Goal: Information Seeking & Learning: Compare options

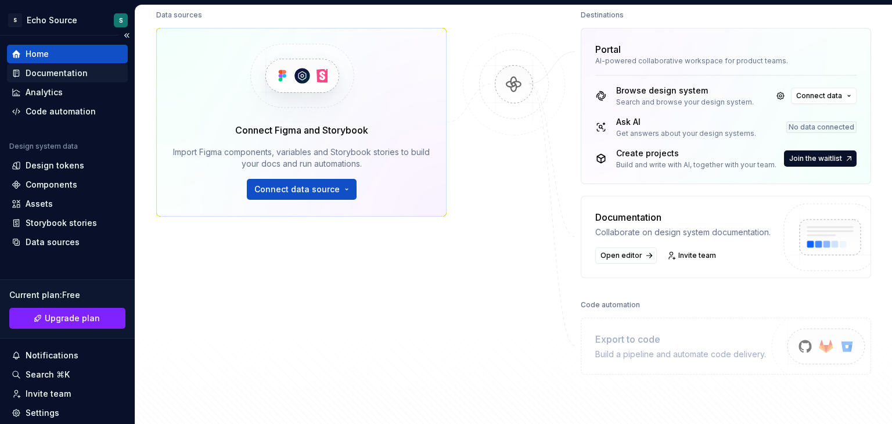
click at [56, 77] on div "Documentation" at bounding box center [57, 73] width 62 height 12
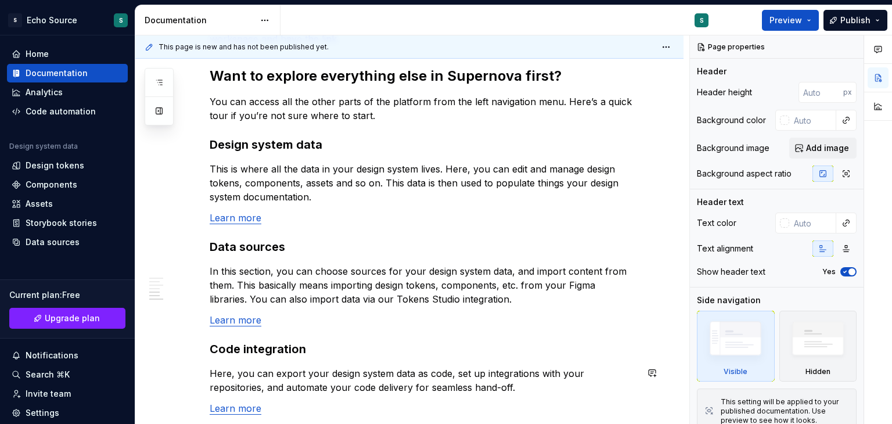
scroll to position [734, 0]
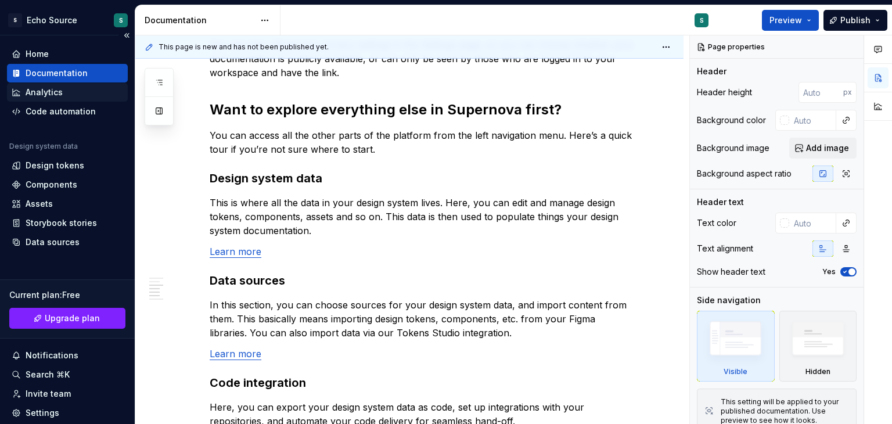
click at [57, 94] on div "Analytics" at bounding box center [44, 92] width 37 height 12
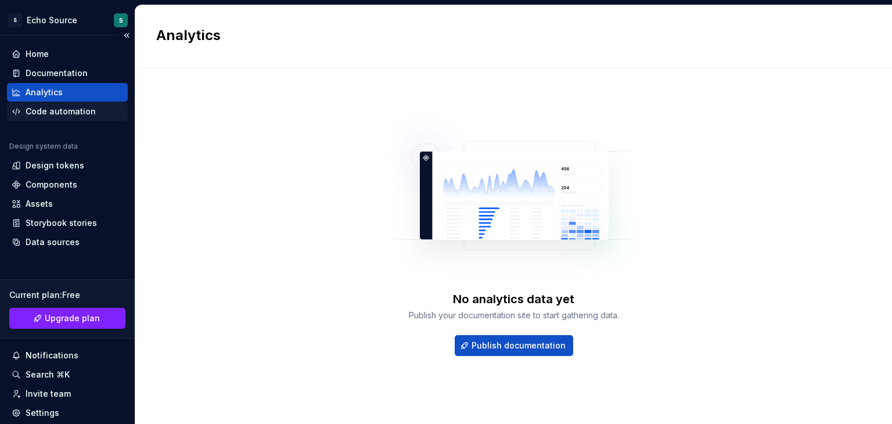
click at [66, 111] on div "Code automation" at bounding box center [61, 112] width 70 height 12
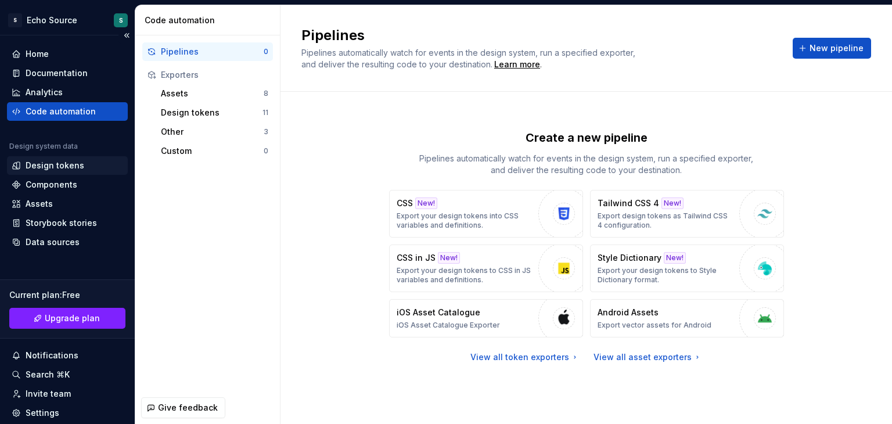
click at [68, 163] on div "Design tokens" at bounding box center [55, 166] width 59 height 12
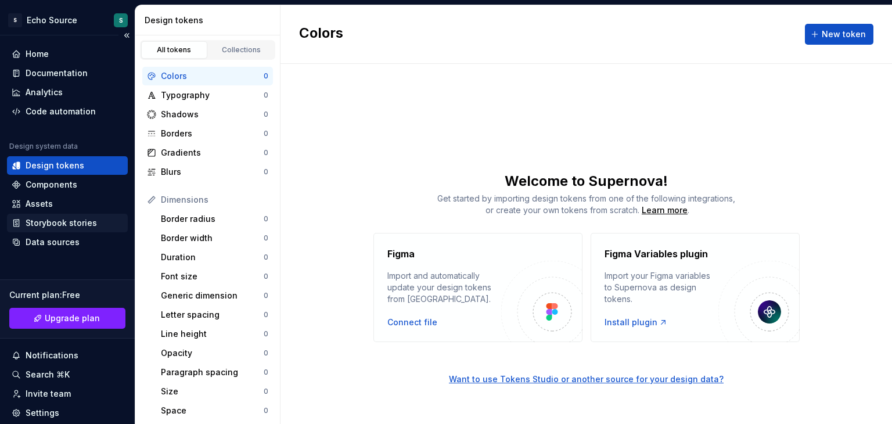
click at [64, 223] on div "Storybook stories" at bounding box center [61, 223] width 71 height 12
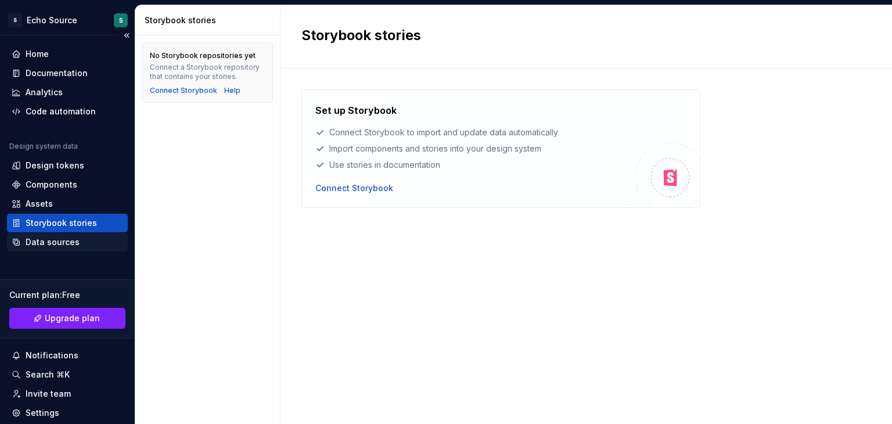
click at [71, 245] on div "Data sources" at bounding box center [53, 242] width 54 height 12
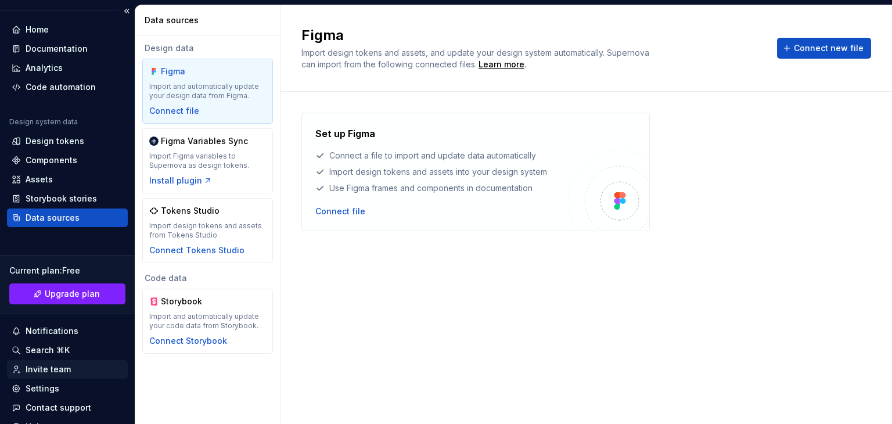
scroll to position [77, 0]
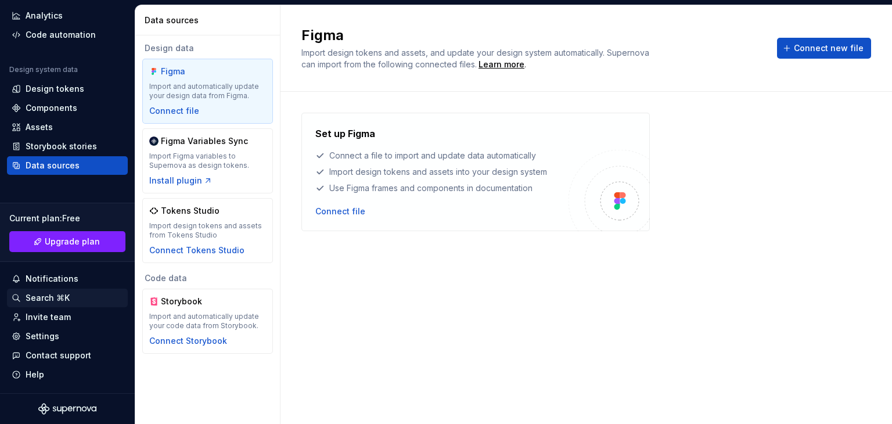
click at [49, 298] on div "Search ⌘K" at bounding box center [48, 298] width 44 height 12
click at [57, 333] on div "Settings" at bounding box center [67, 336] width 111 height 12
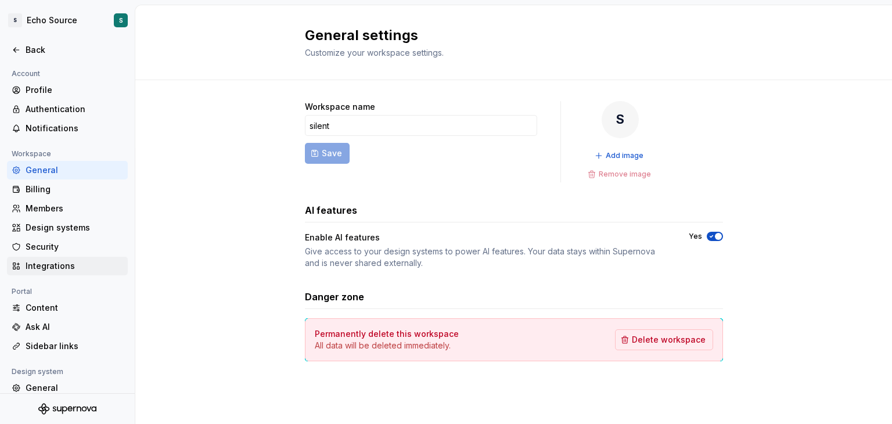
click at [52, 272] on div "Integrations" at bounding box center [67, 266] width 121 height 19
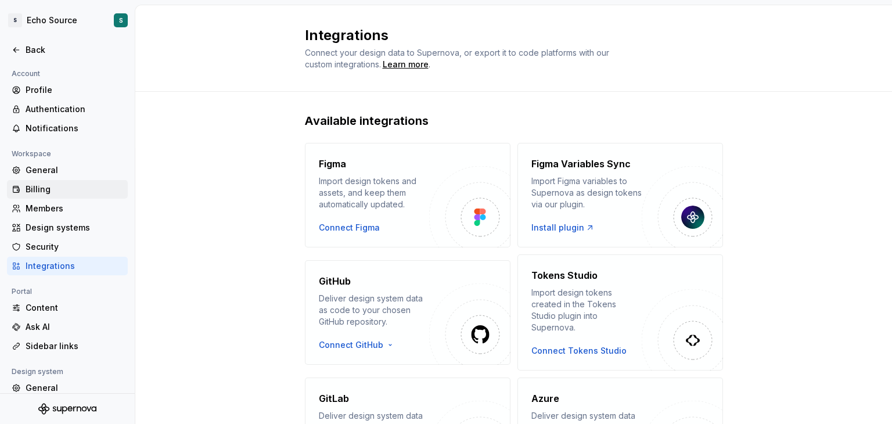
click at [34, 184] on div "Billing" at bounding box center [75, 189] width 98 height 12
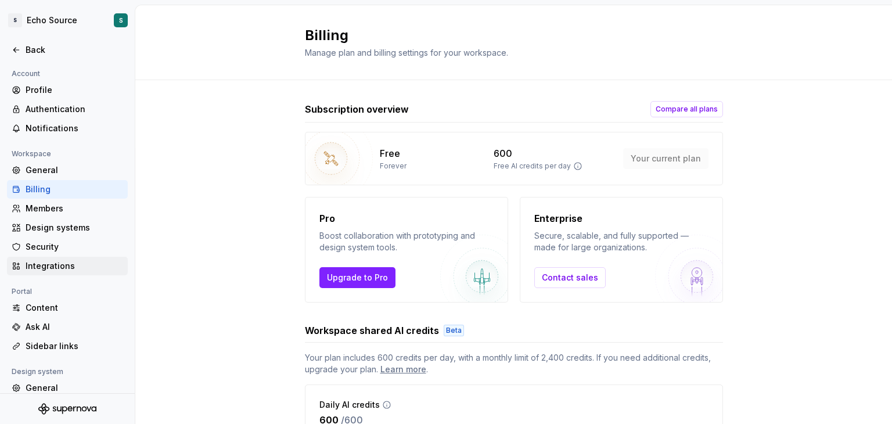
click at [70, 260] on div "Integrations" at bounding box center [75, 266] width 98 height 12
click at [45, 305] on div "Content" at bounding box center [75, 308] width 98 height 12
click at [39, 312] on div "Content" at bounding box center [75, 308] width 98 height 12
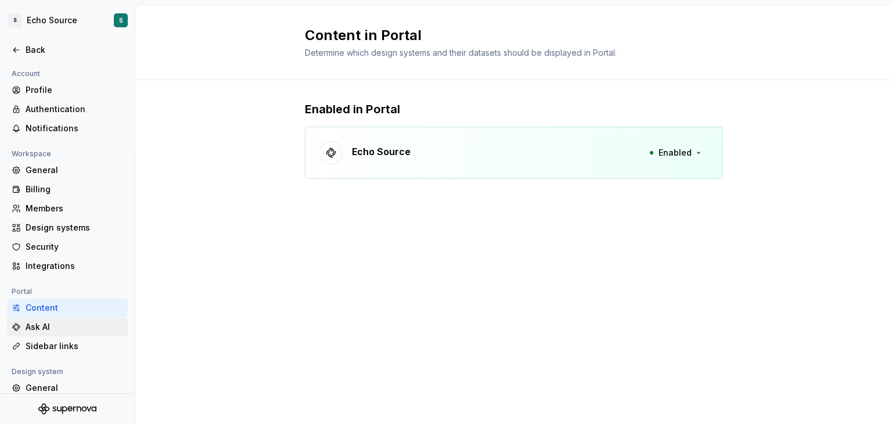
click at [62, 321] on div "Ask AI" at bounding box center [75, 327] width 98 height 12
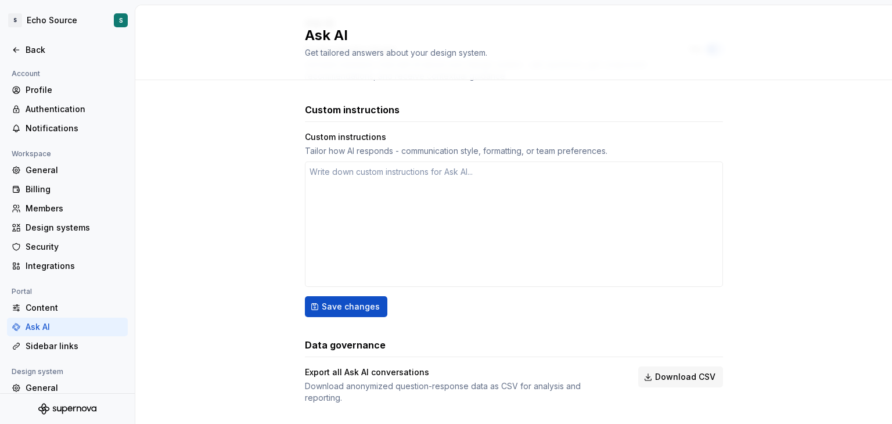
scroll to position [153, 0]
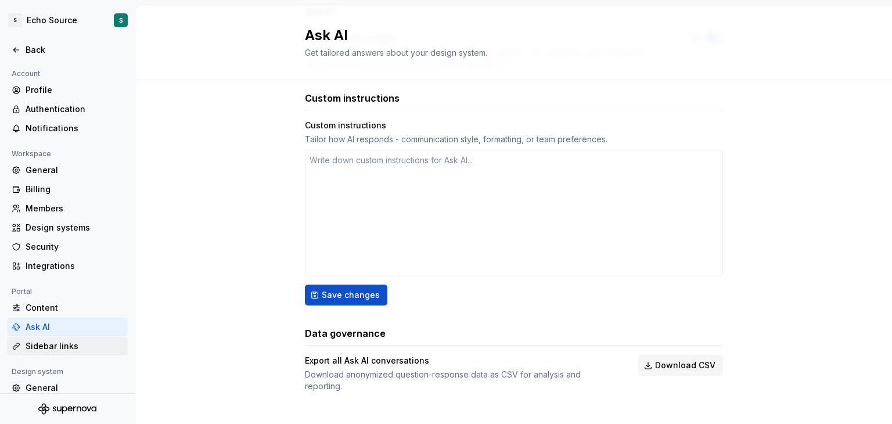
click at [77, 350] on div "Sidebar links" at bounding box center [75, 346] width 98 height 12
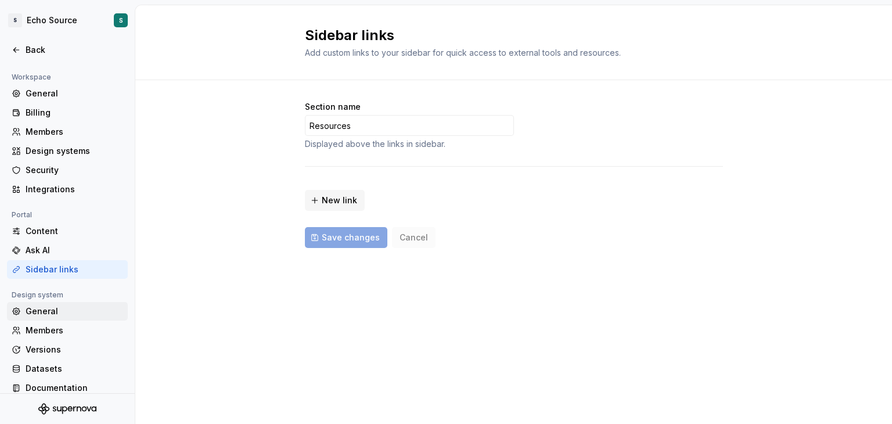
scroll to position [88, 0]
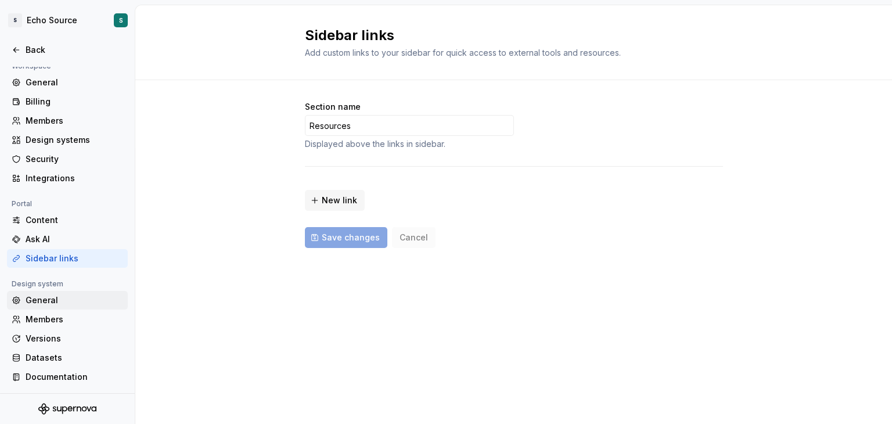
click at [58, 303] on div "General" at bounding box center [75, 300] width 98 height 12
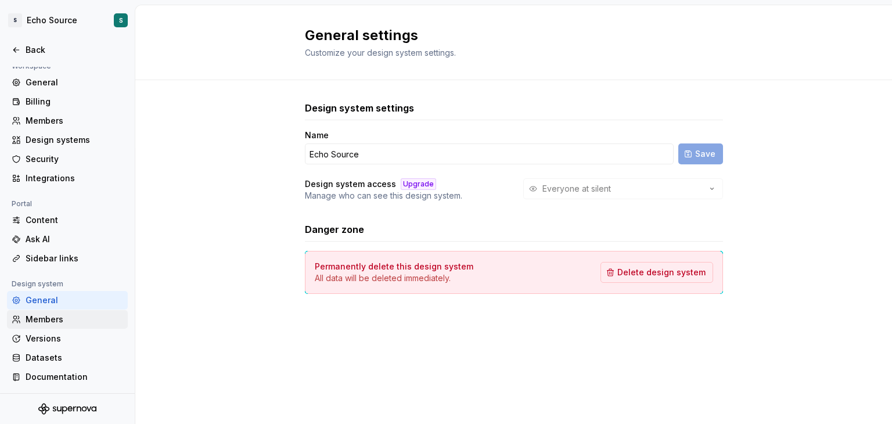
click at [79, 316] on div "Members" at bounding box center [75, 319] width 98 height 12
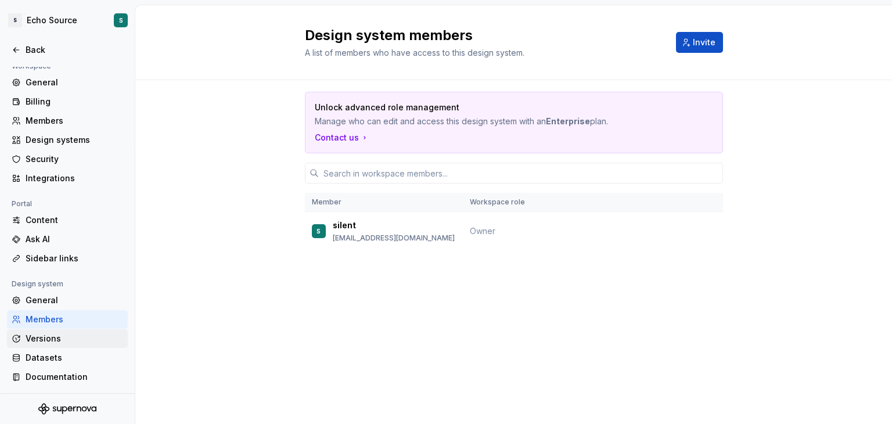
click at [62, 346] on div "Versions" at bounding box center [67, 338] width 121 height 19
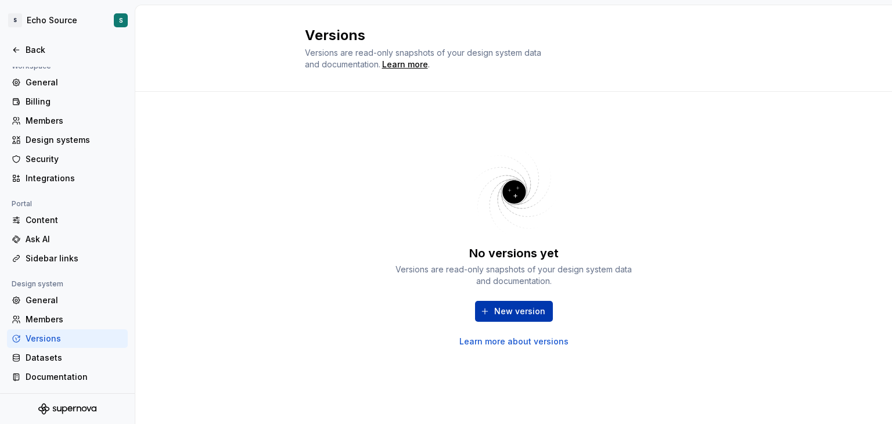
click at [531, 314] on span "New version" at bounding box center [519, 311] width 51 height 12
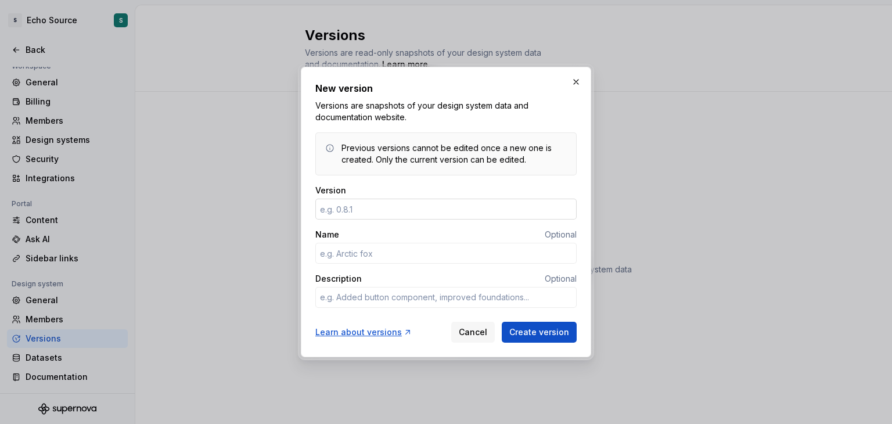
click at [498, 211] on input "Version" at bounding box center [445, 209] width 261 height 21
type textarea "*"
click at [571, 79] on button "button" at bounding box center [576, 82] width 16 height 16
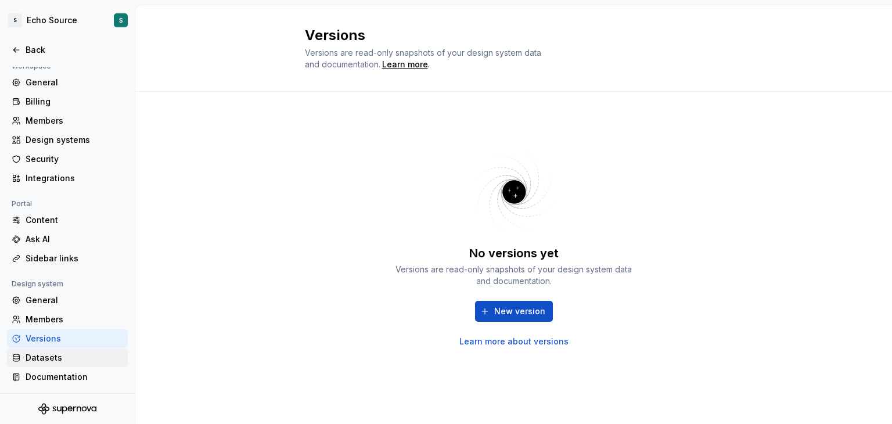
click at [100, 352] on div "Datasets" at bounding box center [75, 358] width 98 height 12
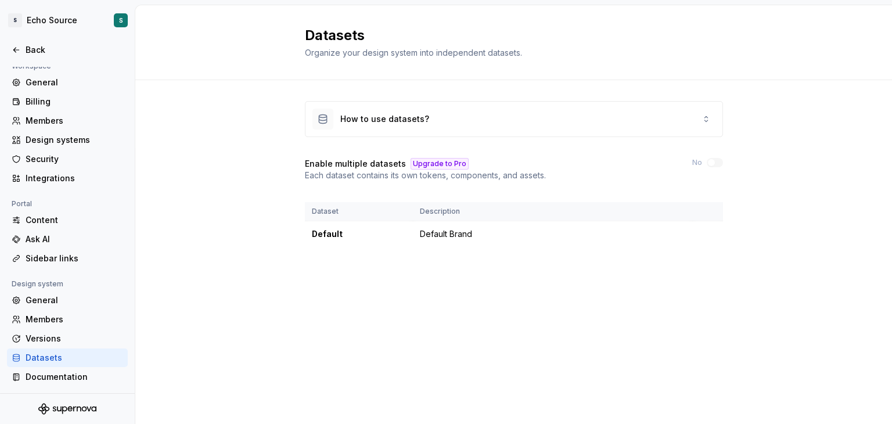
drag, startPoint x: 88, startPoint y: 374, endPoint x: 102, endPoint y: 363, distance: 17.3
click at [88, 374] on div "Documentation" at bounding box center [75, 377] width 98 height 12
click at [55, 367] on div "Documentation" at bounding box center [67, 376] width 121 height 19
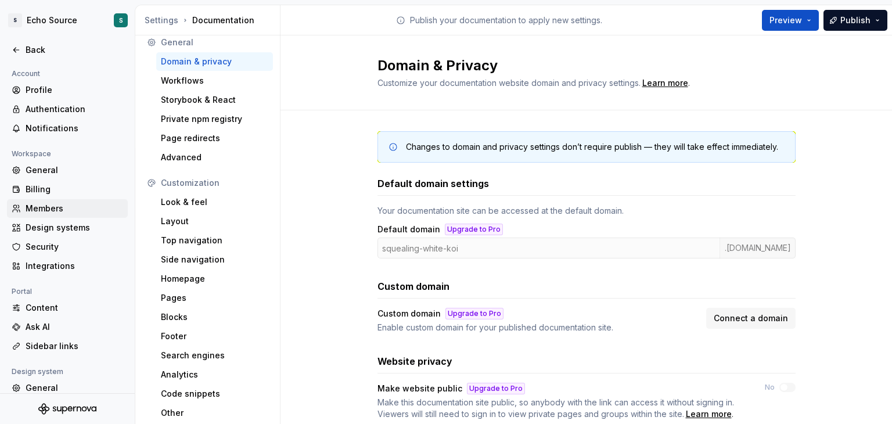
click at [65, 210] on div "Members" at bounding box center [75, 209] width 98 height 12
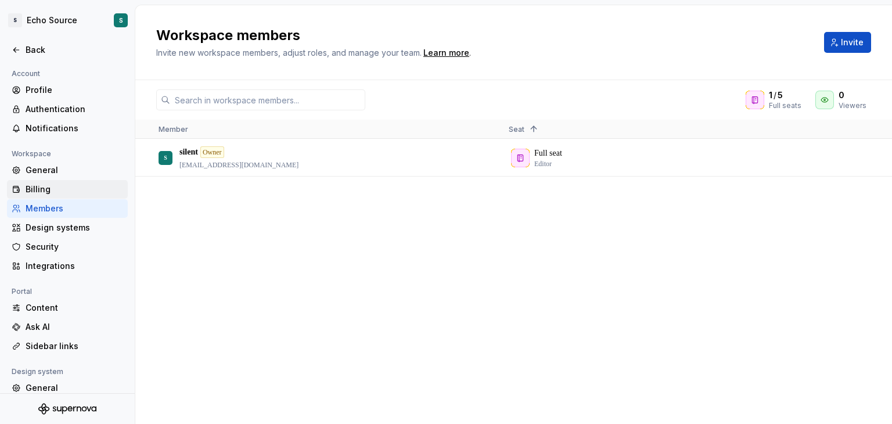
click at [100, 186] on div "Billing" at bounding box center [75, 189] width 98 height 12
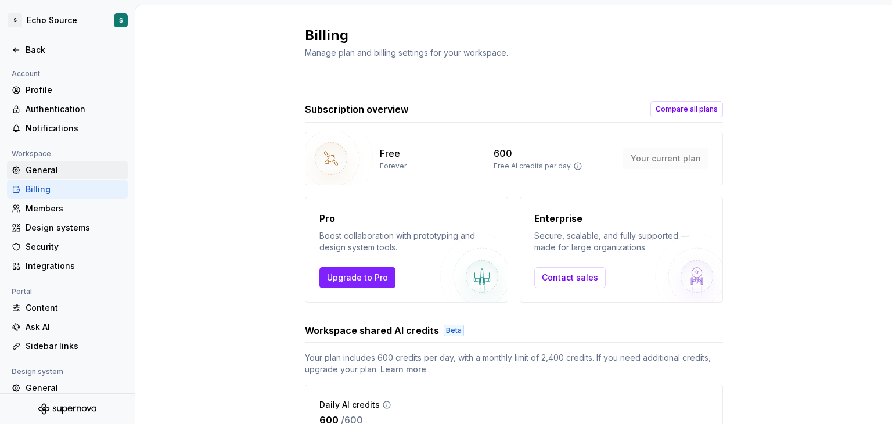
click at [75, 161] on div "General" at bounding box center [67, 170] width 121 height 19
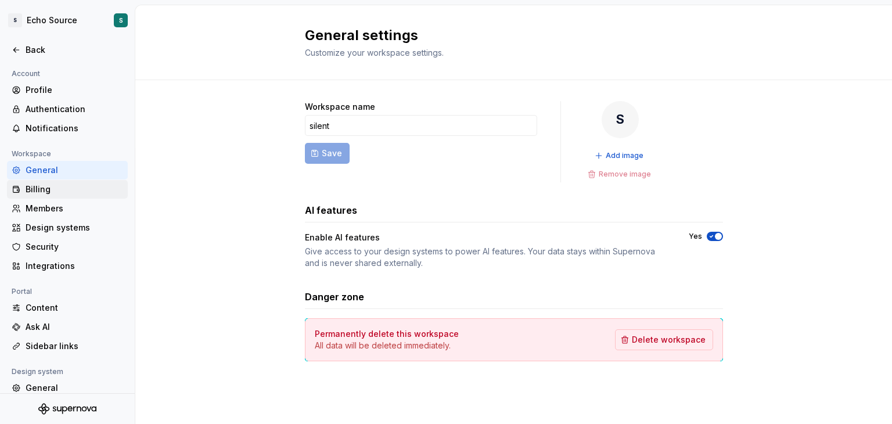
click at [57, 187] on div "Billing" at bounding box center [75, 189] width 98 height 12
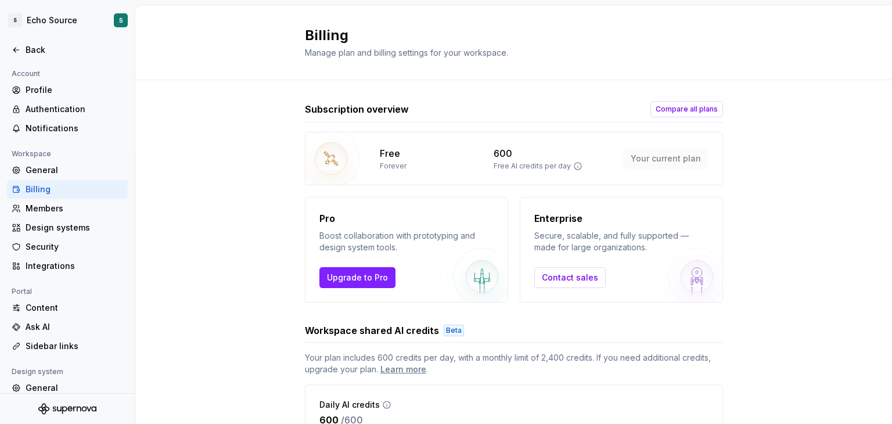
click at [370, 160] on div "Free Forever 600 Free AI credits per day Your current plan" at bounding box center [514, 158] width 418 height 53
click at [345, 160] on img at bounding box center [331, 159] width 84 height 84
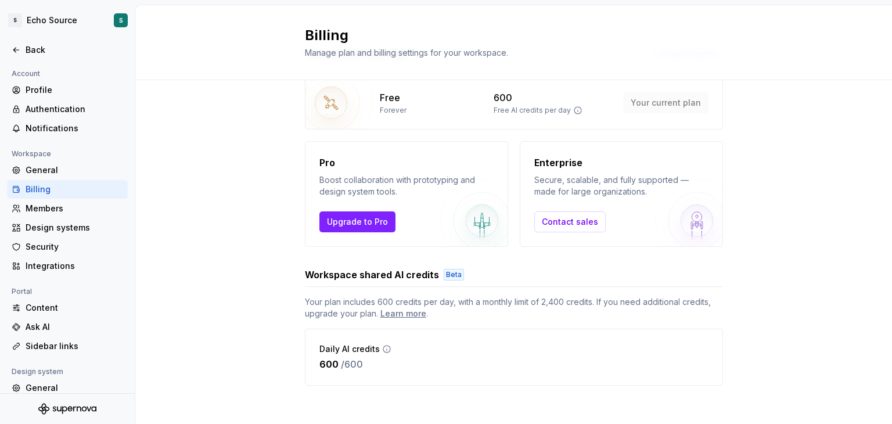
scroll to position [60, 0]
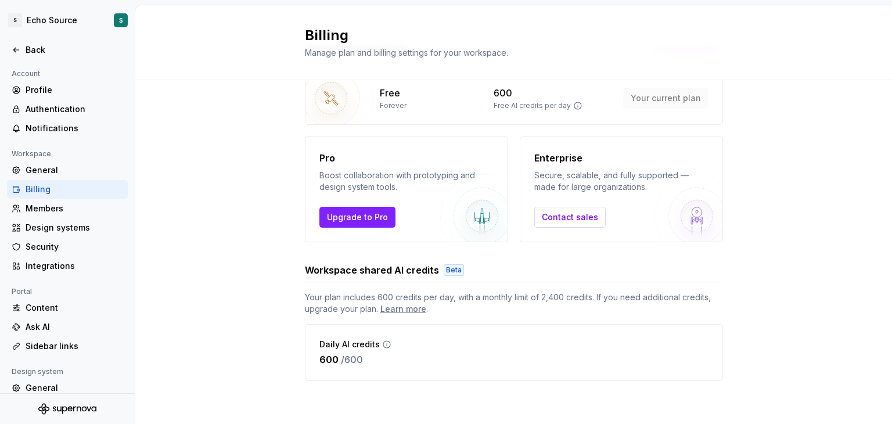
click at [443, 263] on div "Workspace shared AI credits Beta" at bounding box center [514, 270] width 418 height 14
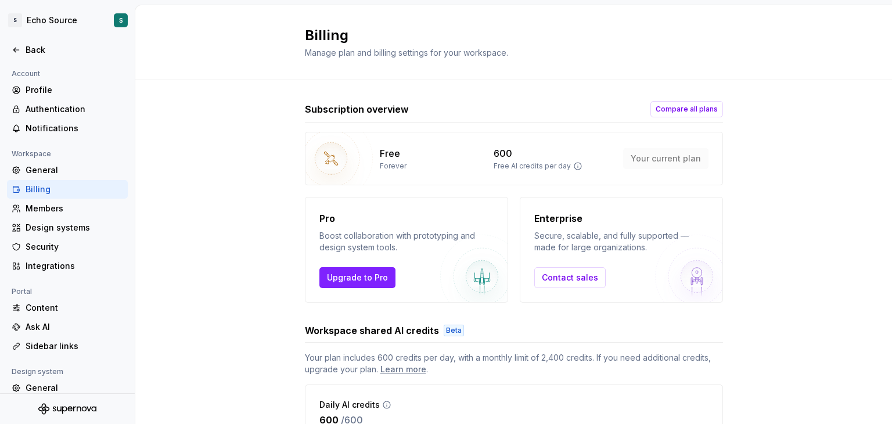
scroll to position [0, 0]
click at [574, 168] on icon at bounding box center [577, 166] width 7 height 7
click at [573, 165] on icon at bounding box center [577, 165] width 9 height 9
click at [573, 164] on icon at bounding box center [577, 165] width 9 height 9
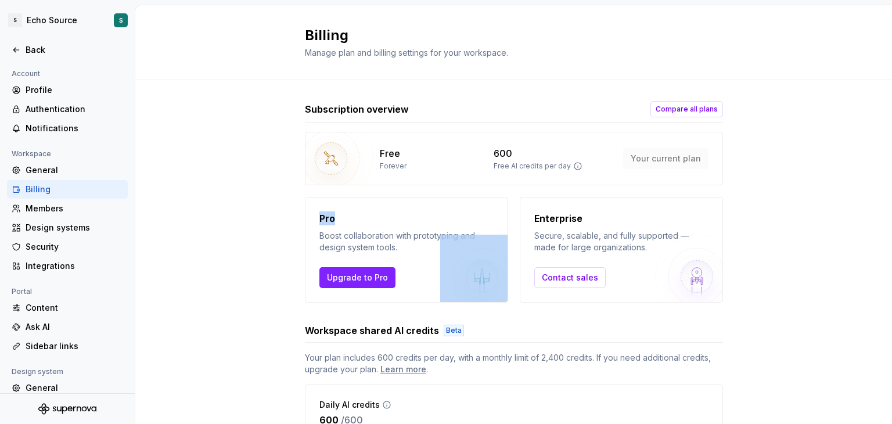
click at [573, 164] on icon at bounding box center [577, 165] width 9 height 9
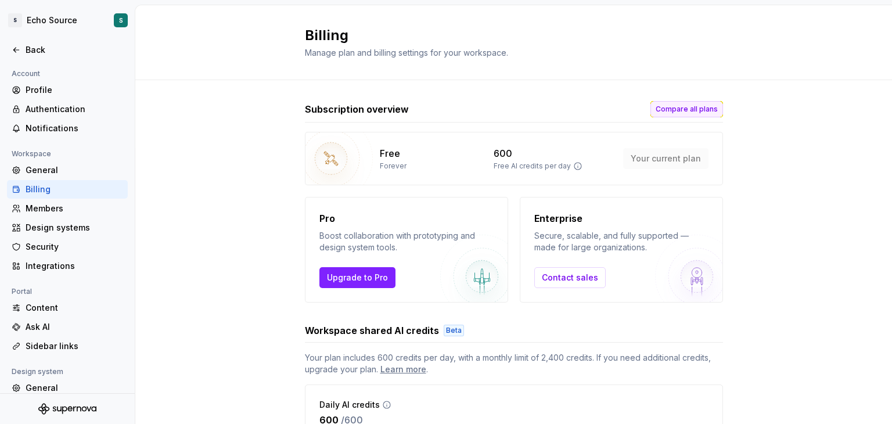
drag, startPoint x: 565, startPoint y: 164, endPoint x: 665, endPoint y: 110, distance: 113.5
click at [665, 110] on span "Compare all plans" at bounding box center [686, 108] width 62 height 9
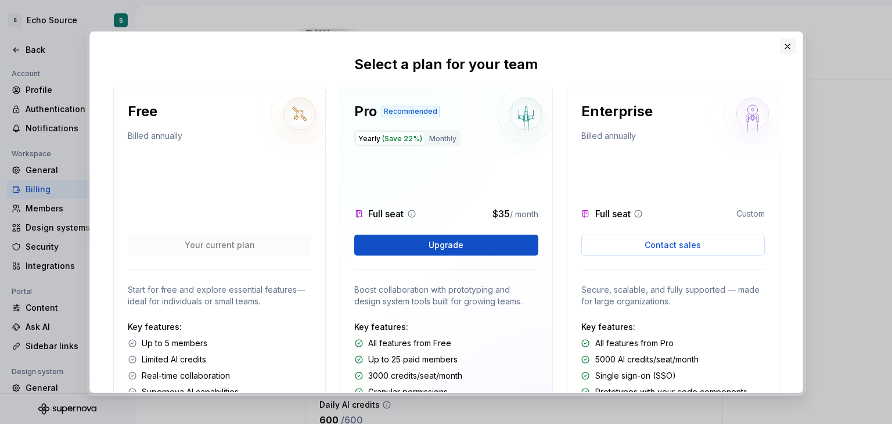
click at [782, 47] on button "button" at bounding box center [787, 46] width 16 height 16
